Goal: Find specific page/section: Find specific page/section

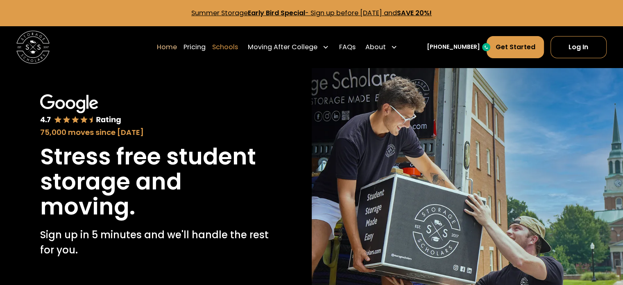
click at [233, 46] on link "Schools" at bounding box center [225, 47] width 26 height 23
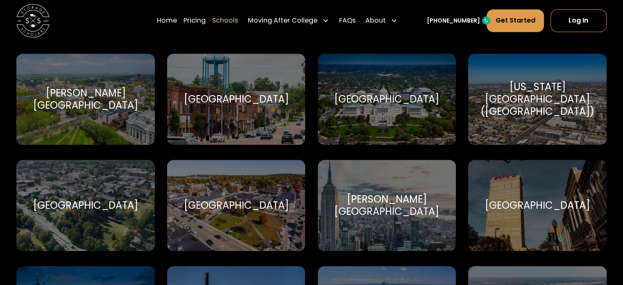
scroll to position [205, 0]
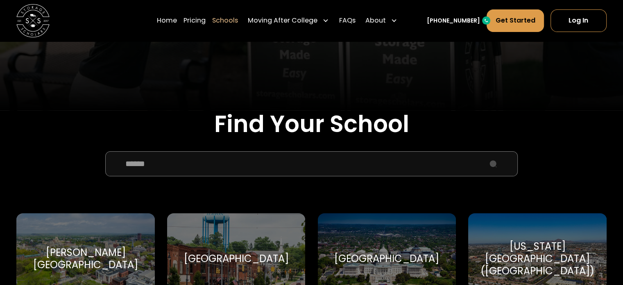
click at [236, 157] on input "School Select Form" at bounding box center [311, 163] width 413 height 25
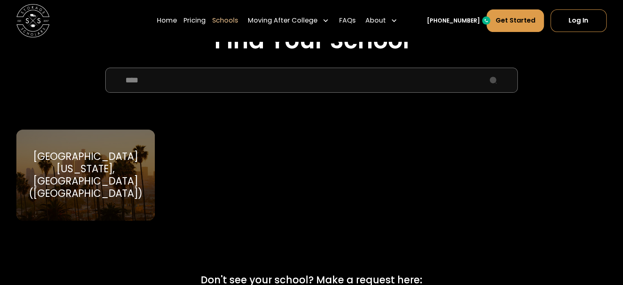
scroll to position [246, 0]
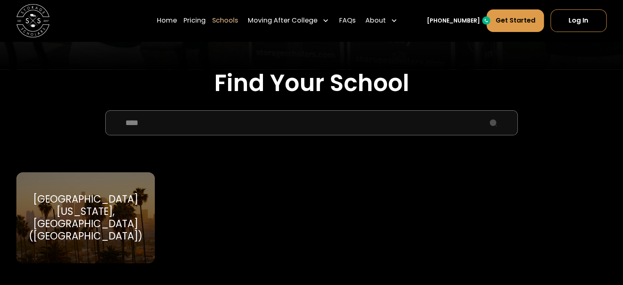
type input "****"
click at [116, 200] on div "[GEOGRAPHIC_DATA][US_STATE], [GEOGRAPHIC_DATA] ([GEOGRAPHIC_DATA])" at bounding box center [85, 218] width 118 height 50
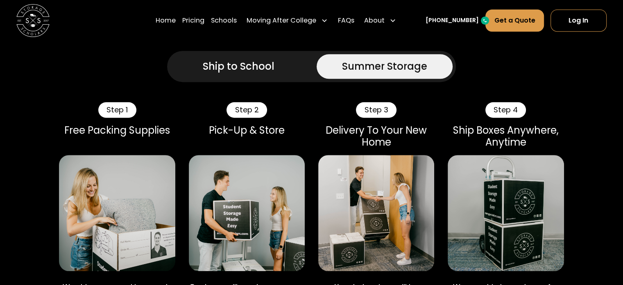
scroll to position [410, 0]
